Goal: Task Accomplishment & Management: Manage account settings

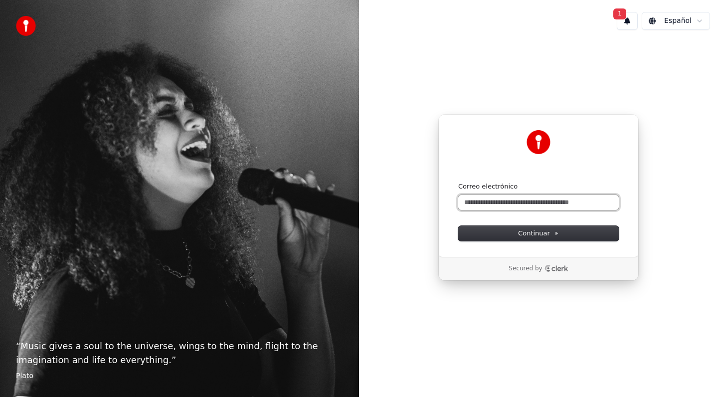
click at [470, 199] on input "Correo electrónico" at bounding box center [538, 202] width 161 height 15
type input "**********"
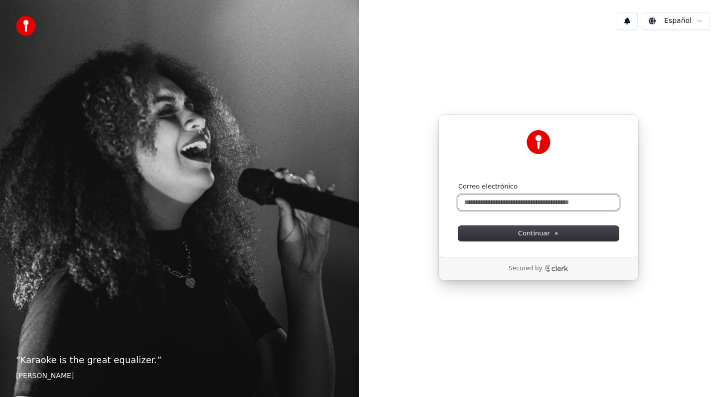
click at [474, 204] on input "Correo electrónico" at bounding box center [538, 202] width 161 height 15
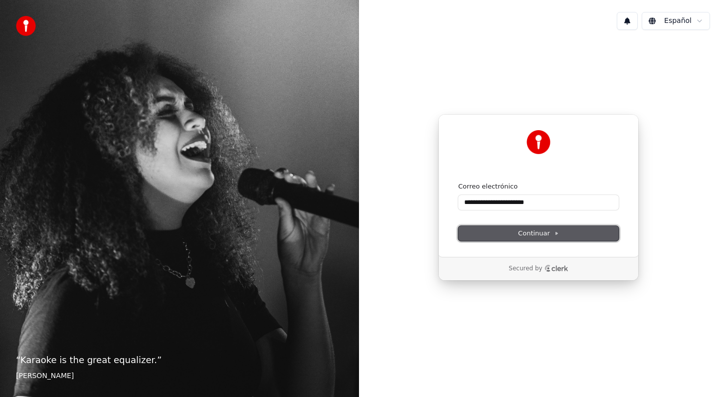
click at [529, 235] on span "Continuar" at bounding box center [538, 233] width 41 height 9
type input "**********"
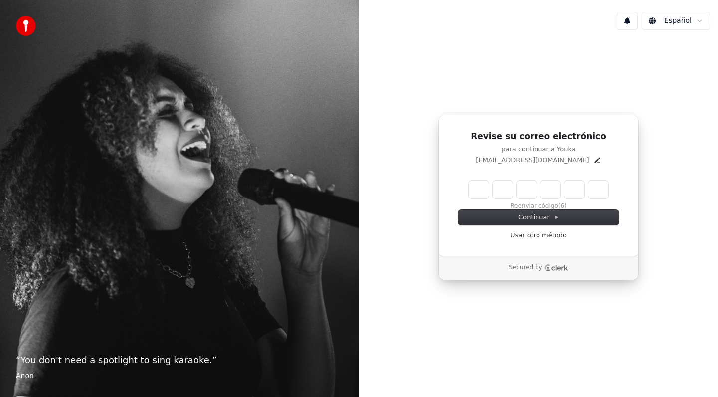
click at [485, 187] on input "Enter verification code" at bounding box center [539, 189] width 140 height 18
click at [484, 187] on input "Enter verification code" at bounding box center [549, 189] width 160 height 18
type input "******"
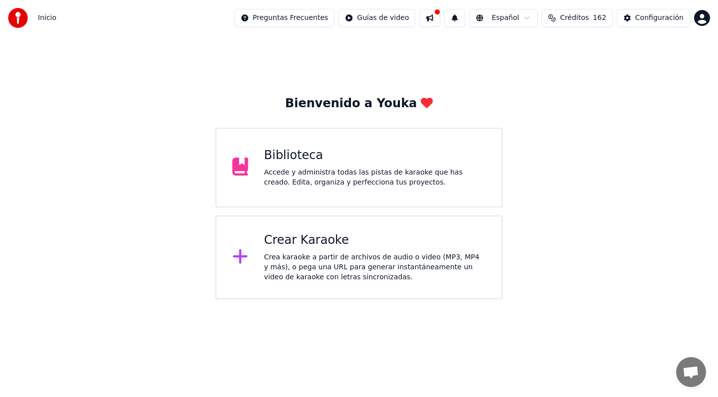
click at [575, 19] on span "Créditos" at bounding box center [574, 18] width 29 height 10
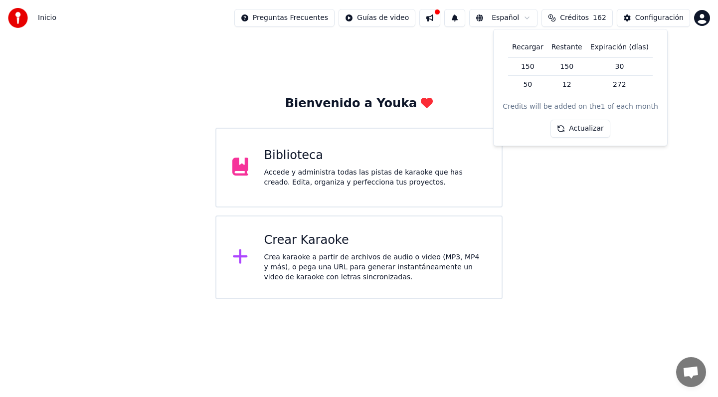
click at [571, 129] on button "Actualizar" at bounding box center [579, 129] width 59 height 18
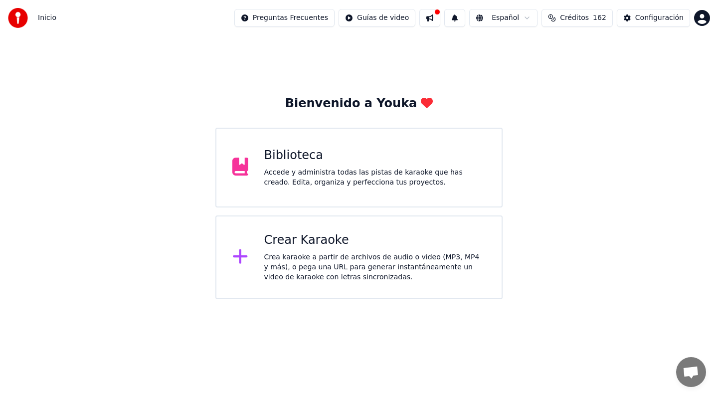
click at [570, 160] on div "Bienvenido a Youka Biblioteca Accede y administra todas las pistas de karaoke q…" at bounding box center [359, 167] width 718 height 263
click at [581, 22] on span "Créditos" at bounding box center [574, 18] width 29 height 10
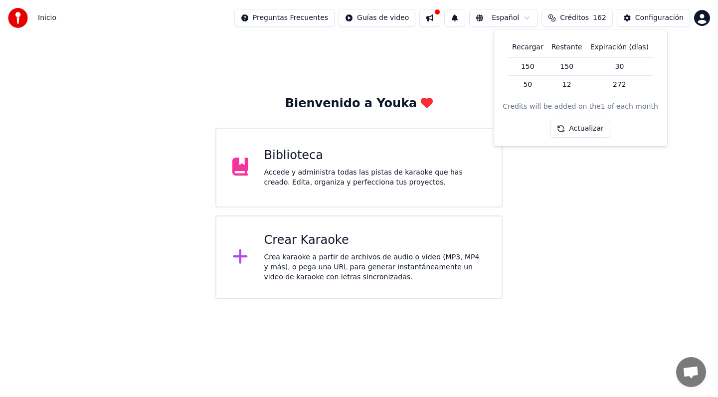
click at [582, 132] on button "Actualizar" at bounding box center [579, 129] width 59 height 18
click at [560, 174] on div "Bienvenido a Youka Biblioteca Accede y administra todas las pistas de karaoke q…" at bounding box center [359, 167] width 718 height 263
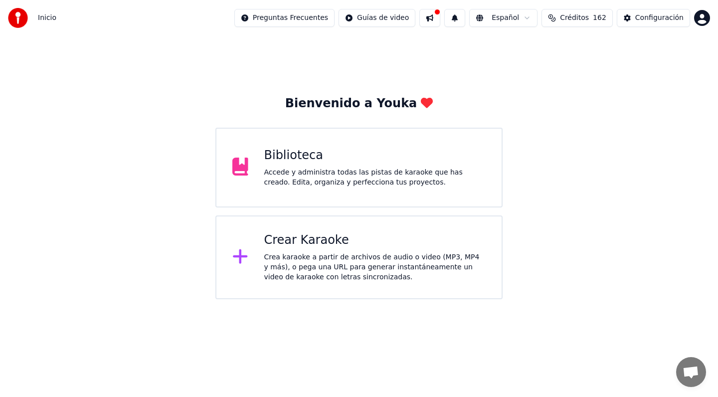
click at [436, 20] on button at bounding box center [429, 18] width 21 height 18
click at [357, 79] on div "Bienvenido a Youka Biblioteca Accede y administra todas las pistas de karaoke q…" at bounding box center [359, 167] width 718 height 263
click at [668, 18] on div "Configuración" at bounding box center [659, 18] width 48 height 10
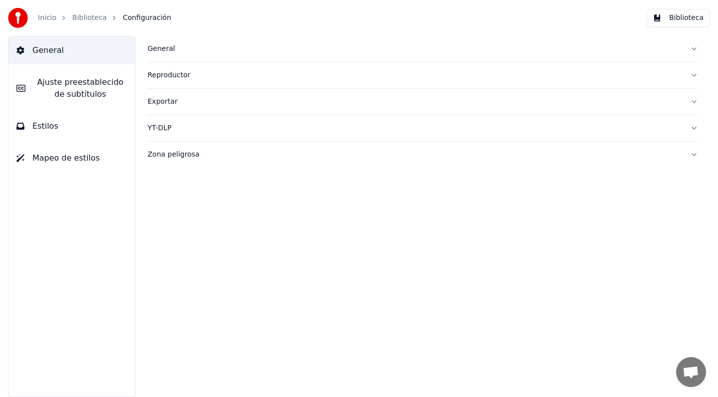
click at [44, 17] on link "Inicio" at bounding box center [47, 18] width 18 height 10
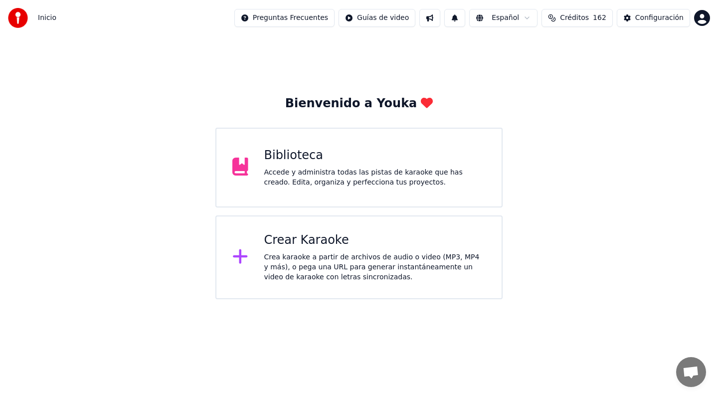
click at [701, 16] on html "Inicio Preguntas Frecuentes Guías de video Español Créditos 162 Configuración B…" at bounding box center [359, 149] width 718 height 299
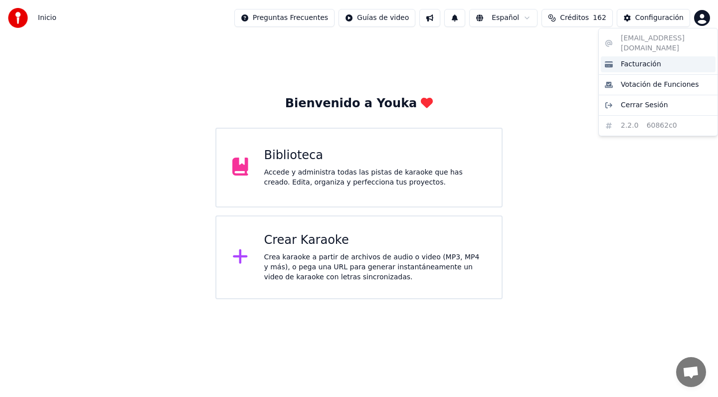
click at [624, 59] on span "Facturación" at bounding box center [641, 64] width 40 height 10
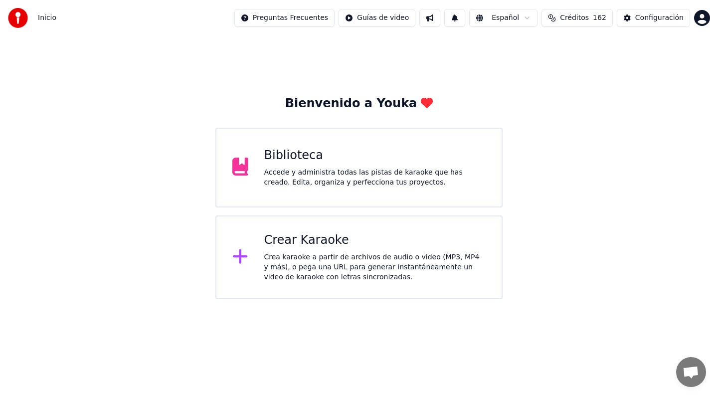
click at [23, 18] on img at bounding box center [18, 18] width 20 height 20
click at [296, 16] on html "Inicio Preguntas Frecuentes Guías de video Español Créditos 162 Configuración B…" at bounding box center [359, 149] width 718 height 299
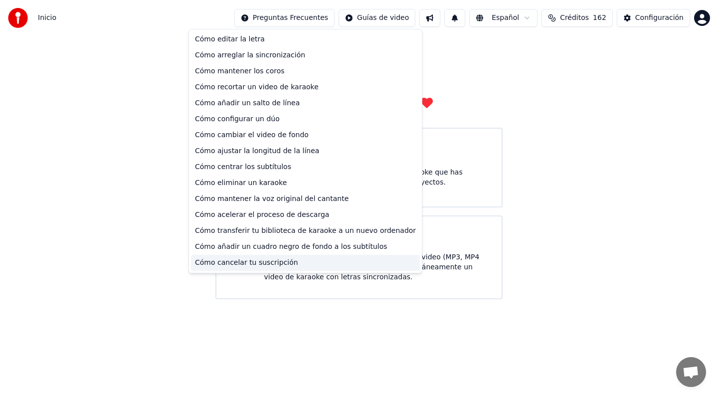
click at [272, 260] on div "Cómo cancelar tu suscripción" at bounding box center [305, 263] width 229 height 16
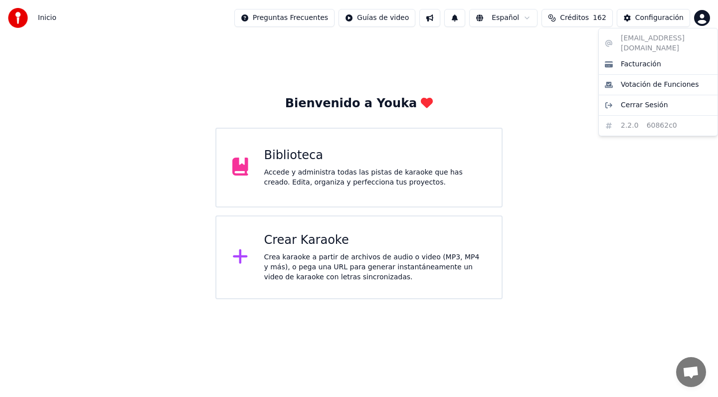
click at [706, 20] on html "Inicio Preguntas Frecuentes Guías de video Español Créditos 162 Configuración B…" at bounding box center [359, 149] width 718 height 299
click at [653, 59] on span "Facturación" at bounding box center [641, 64] width 40 height 10
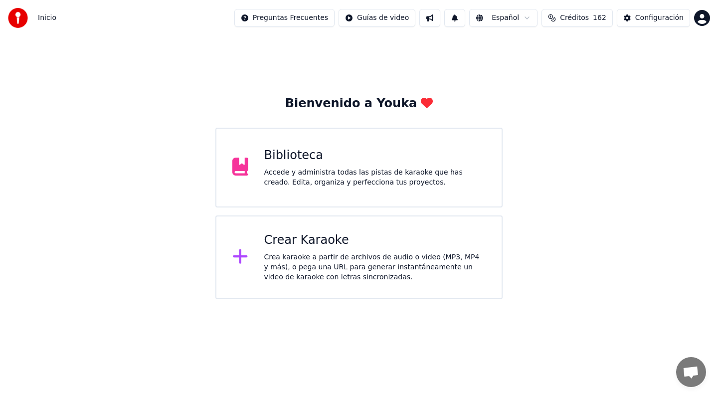
click at [327, 16] on html "Inicio Preguntas Frecuentes Guías de video Español Créditos 162 Configuración B…" at bounding box center [359, 149] width 718 height 299
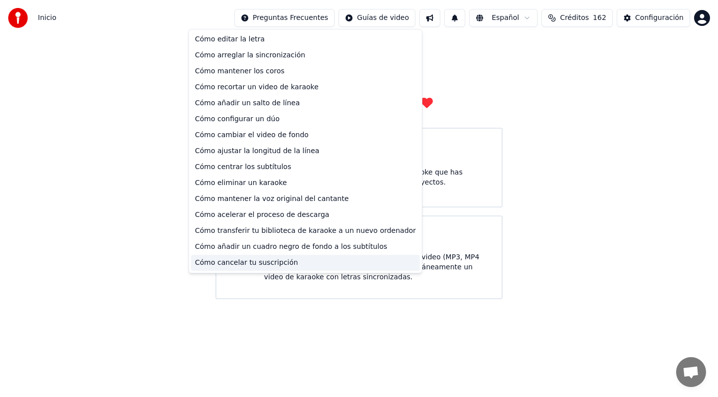
click at [236, 262] on div "Cómo cancelar tu suscripción" at bounding box center [305, 263] width 229 height 16
